Goal: Entertainment & Leisure: Browse casually

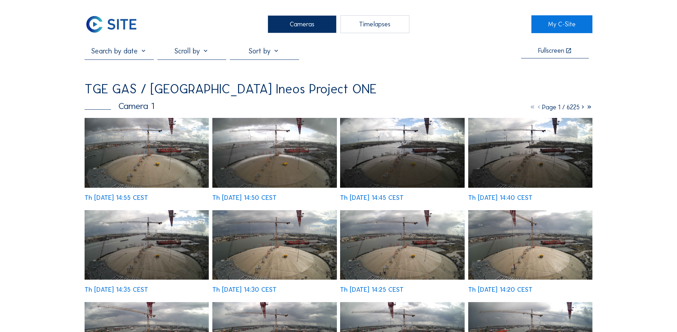
click at [139, 173] on img at bounding box center [147, 153] width 124 height 70
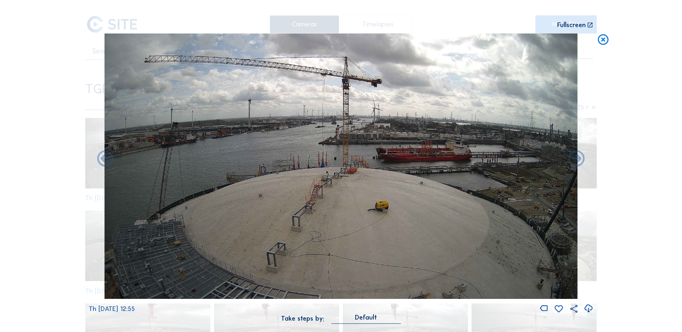
click at [606, 38] on icon at bounding box center [603, 40] width 13 height 13
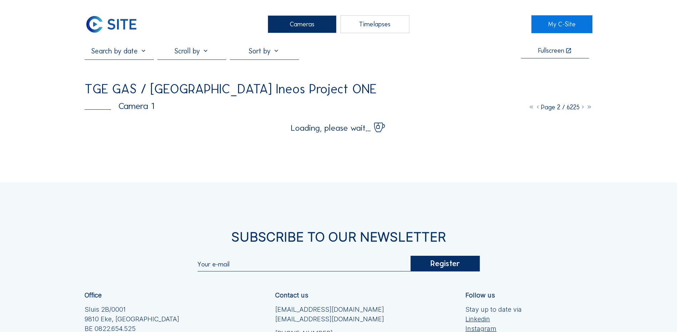
click at [57, 104] on div "Cameras Timelapses My C-Site Fullscreen TGE GAS / Antwerpen Ineos Project ONE C…" at bounding box center [338, 223] width 677 height 446
